Goal: Find specific page/section: Find specific page/section

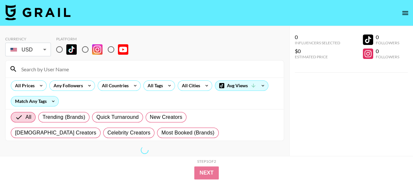
click at [36, 71] on input at bounding box center [148, 69] width 262 height 10
paste input "attorneymartinez"
type input "attorneymartinez"
click at [60, 48] on input "radio" at bounding box center [60, 50] width 14 height 14
radio input "true"
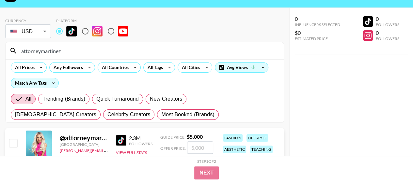
scroll to position [33, 0]
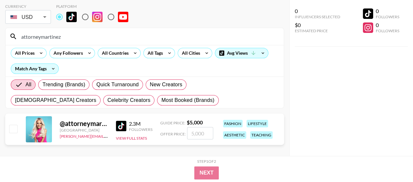
click at [86, 18] on input "radio" at bounding box center [85, 17] width 14 height 14
radio input "true"
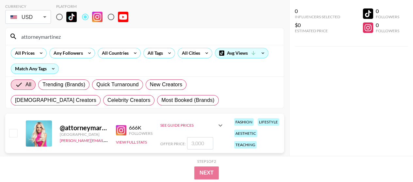
click at [60, 20] on input "radio" at bounding box center [60, 17] width 14 height 14
radio input "true"
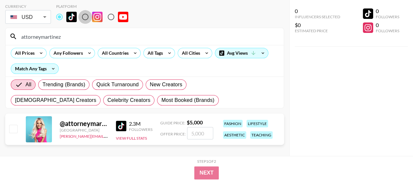
click at [82, 16] on input "radio" at bounding box center [85, 17] width 14 height 14
radio input "true"
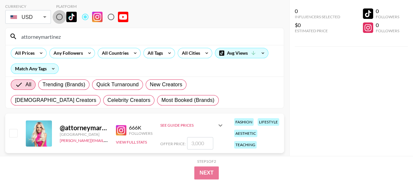
click at [62, 17] on input "radio" at bounding box center [60, 17] width 14 height 14
radio input "true"
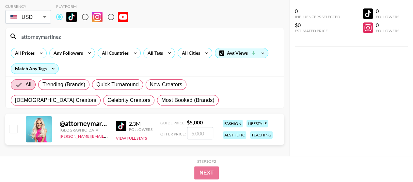
click at [87, 17] on input "radio" at bounding box center [85, 17] width 14 height 14
radio input "true"
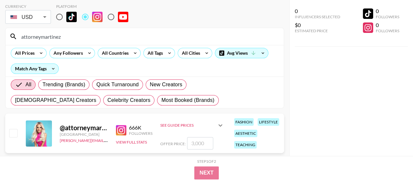
click at [62, 20] on input "radio" at bounding box center [60, 17] width 14 height 14
radio input "true"
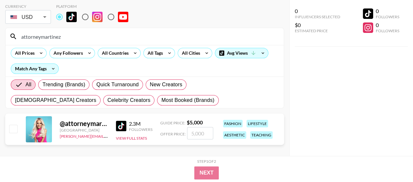
click at [86, 16] on input "radio" at bounding box center [85, 17] width 14 height 14
radio input "true"
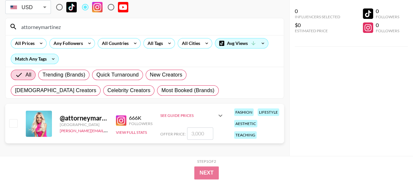
scroll to position [47, 0]
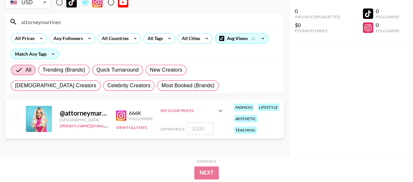
click at [59, 3] on input "radio" at bounding box center [60, 2] width 14 height 14
radio input "true"
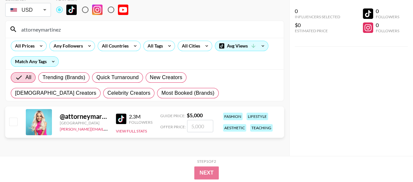
scroll to position [39, 0]
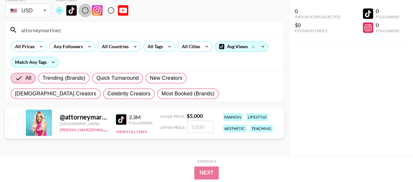
click at [83, 12] on input "radio" at bounding box center [85, 11] width 14 height 14
radio input "true"
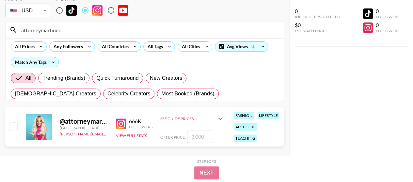
click at [57, 10] on input "radio" at bounding box center [60, 11] width 14 height 14
radio input "true"
